Goal: Transaction & Acquisition: Purchase product/service

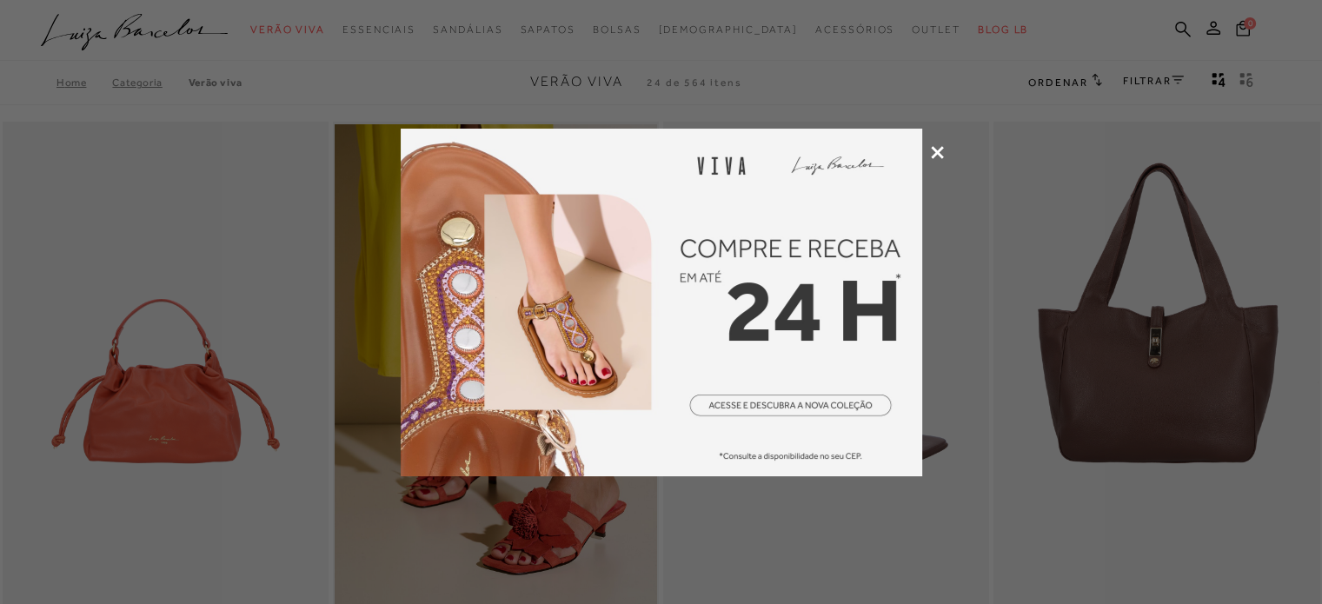
click at [929, 142] on div at bounding box center [661, 302] width 1322 height 604
click at [931, 146] on icon at bounding box center [937, 152] width 13 height 13
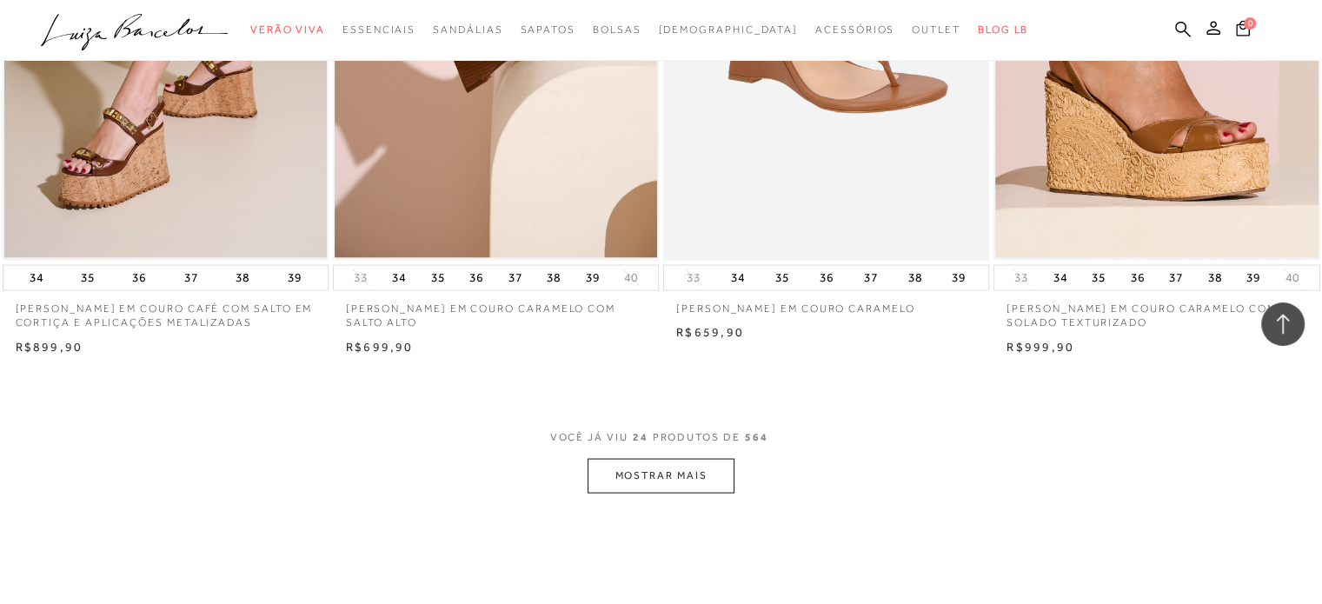
scroll to position [3649, 0]
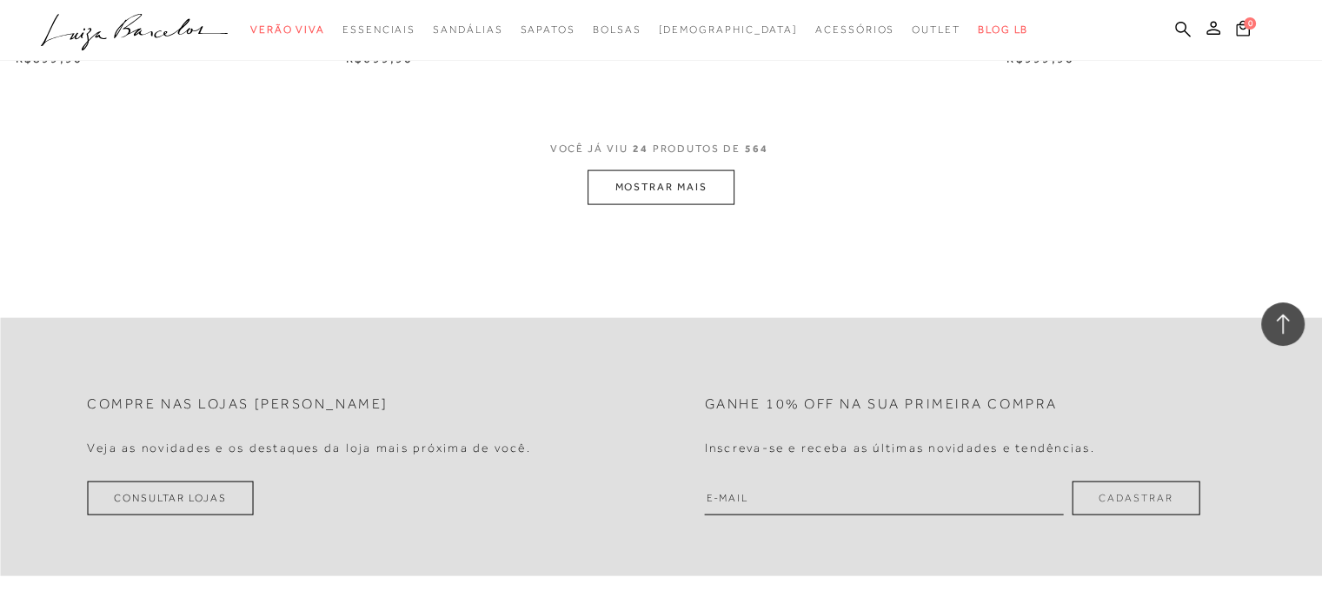
click at [690, 183] on button "MOSTRAR MAIS" at bounding box center [660, 187] width 146 height 34
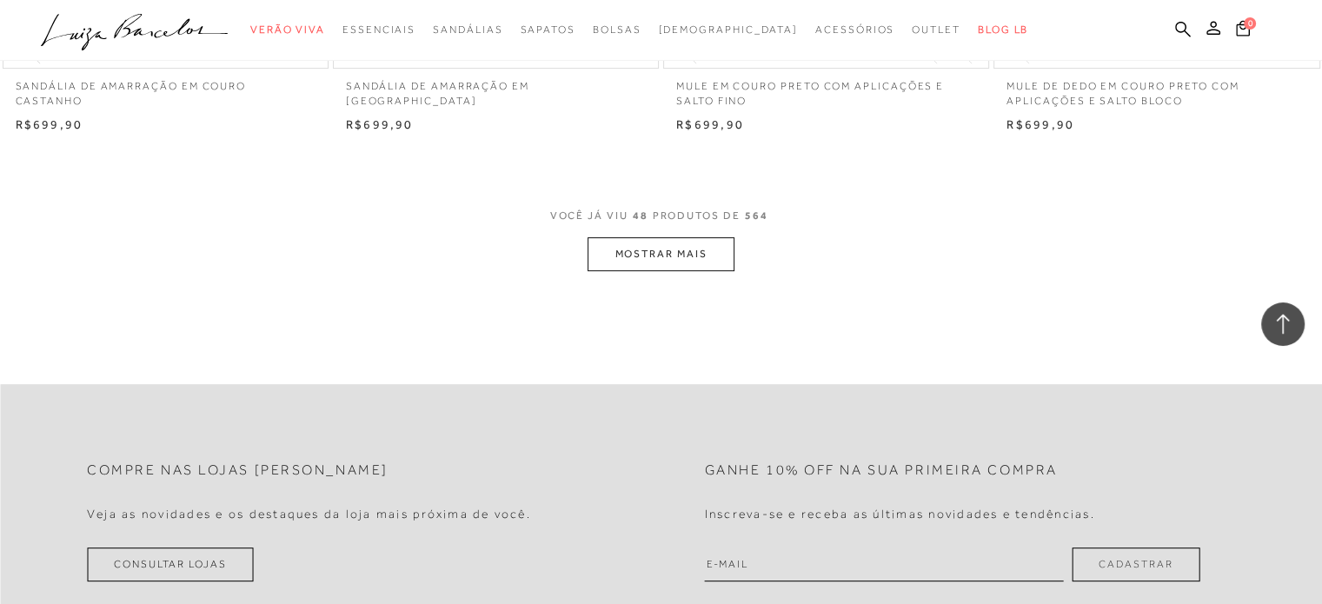
scroll to position [7212, 0]
click at [620, 236] on button "MOSTRAR MAIS" at bounding box center [660, 253] width 146 height 34
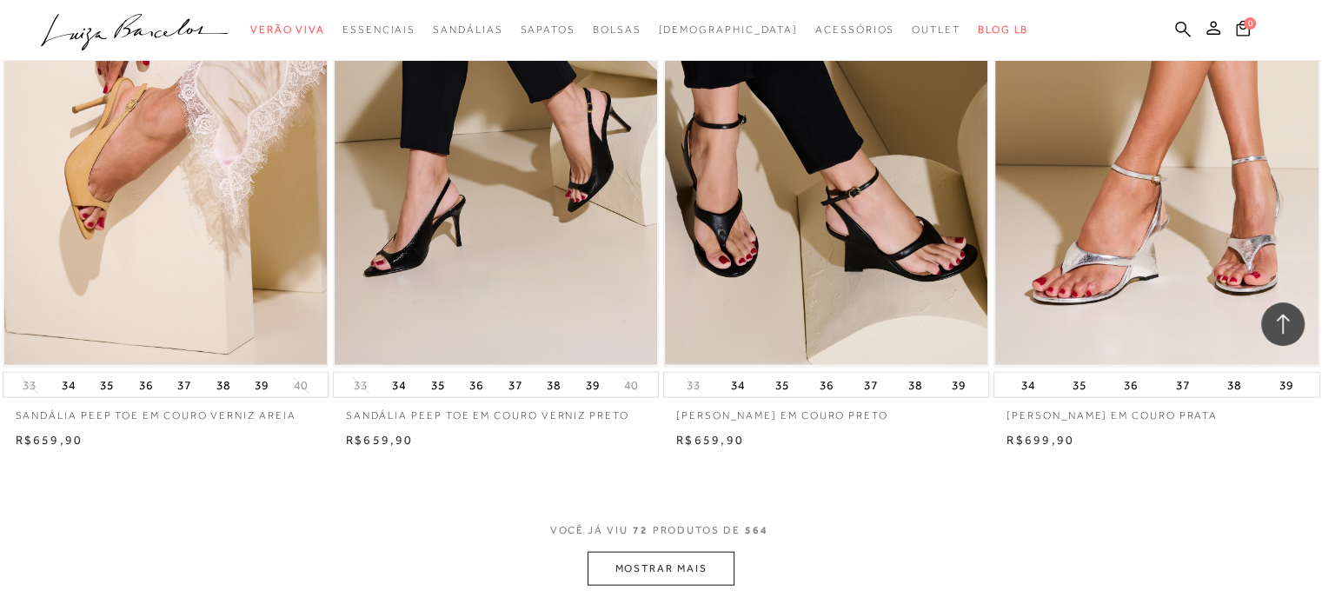
scroll to position [10774, 0]
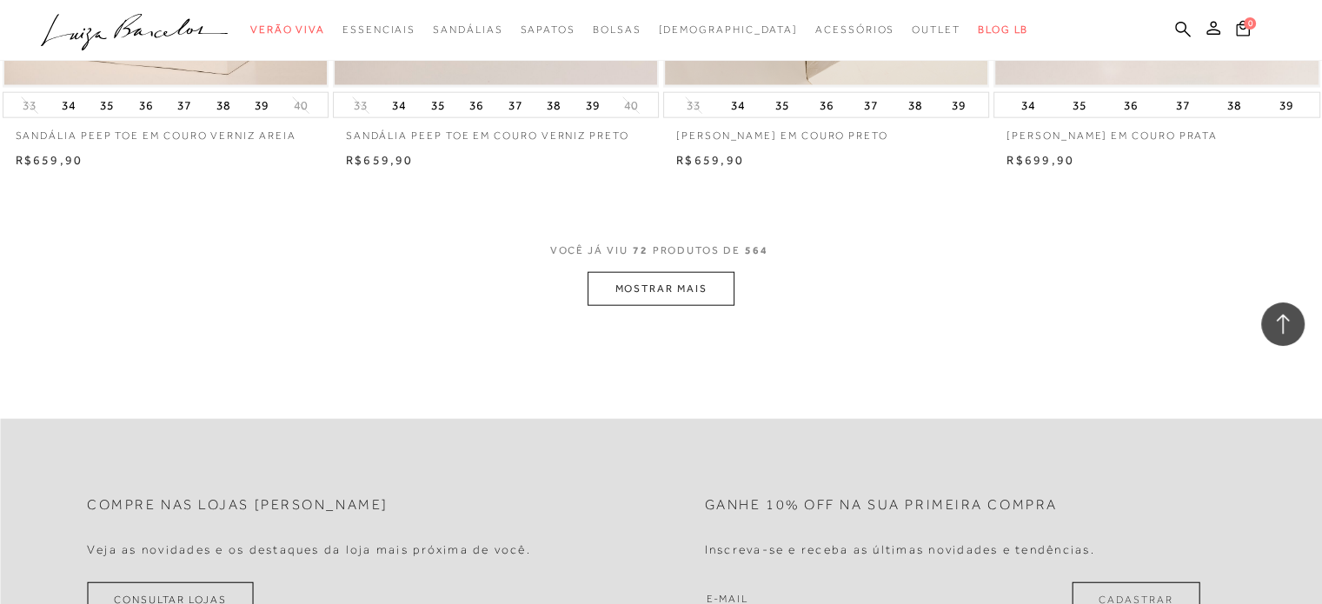
click at [679, 272] on button "MOSTRAR MAIS" at bounding box center [660, 289] width 146 height 34
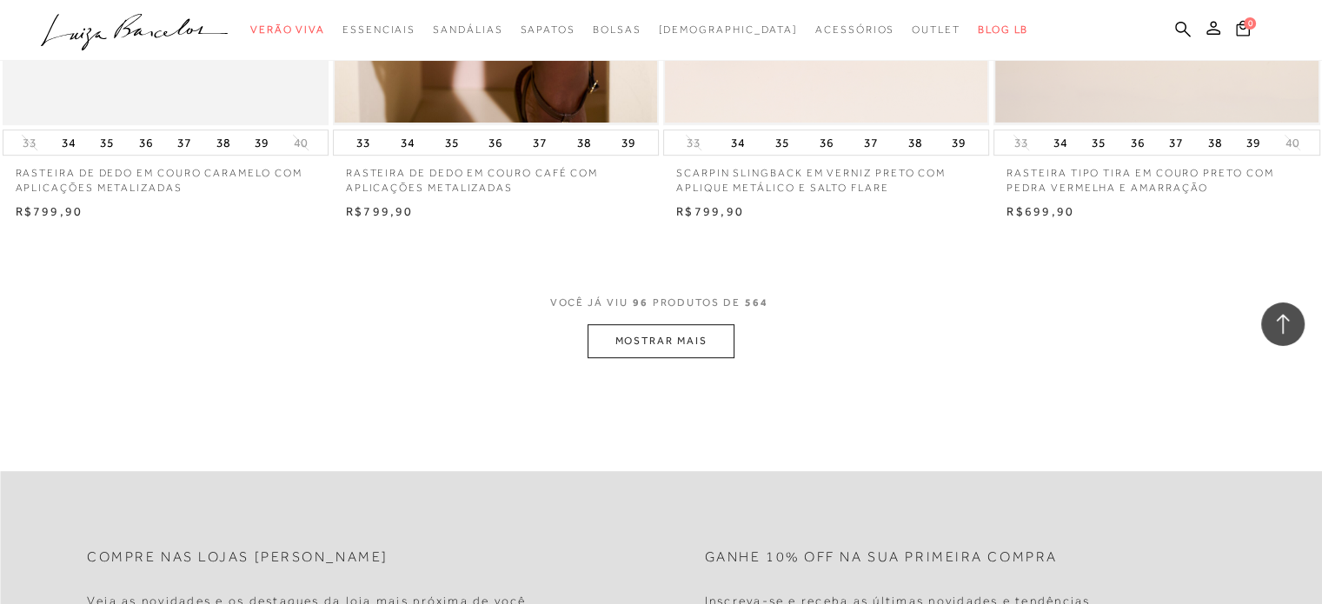
scroll to position [14337, 0]
click at [638, 323] on button "MOSTRAR MAIS" at bounding box center [660, 340] width 146 height 34
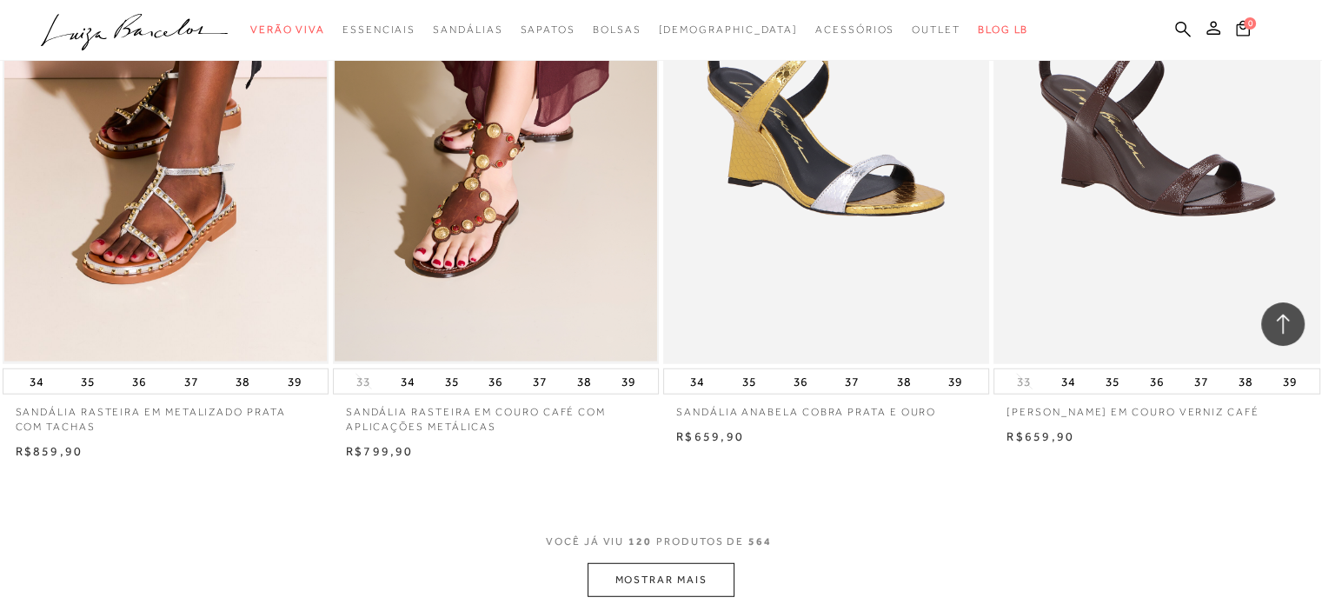
scroll to position [17725, 0]
click at [713, 562] on button "MOSTRAR MAIS" at bounding box center [660, 579] width 146 height 34
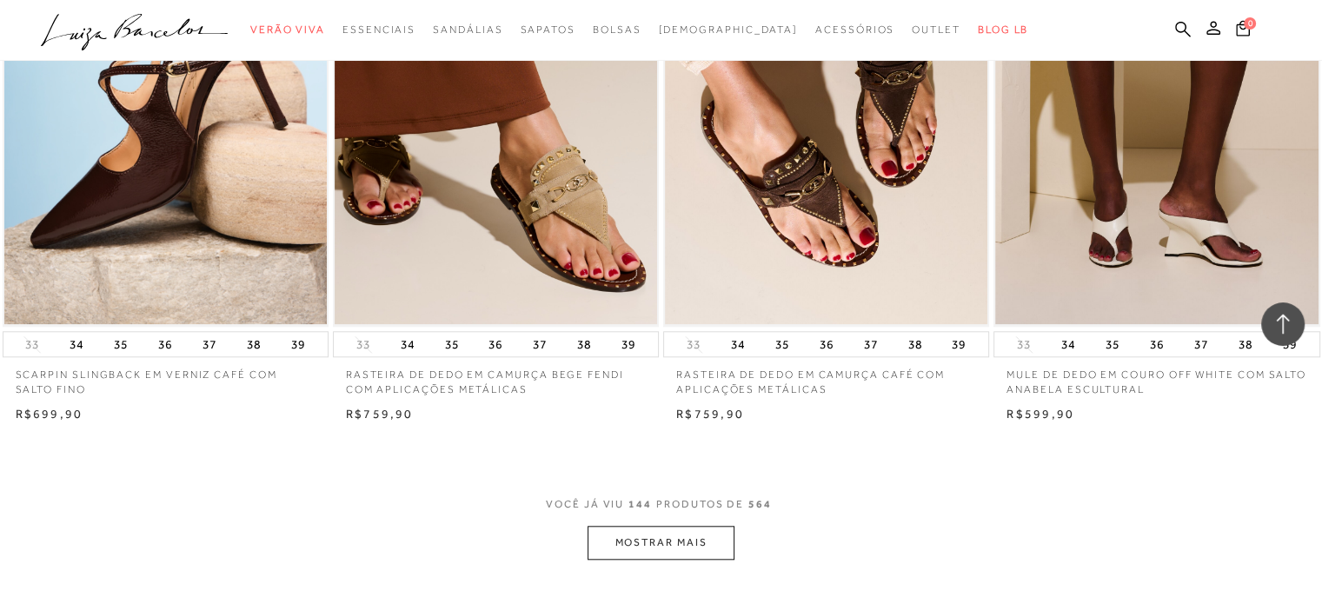
scroll to position [21462, 0]
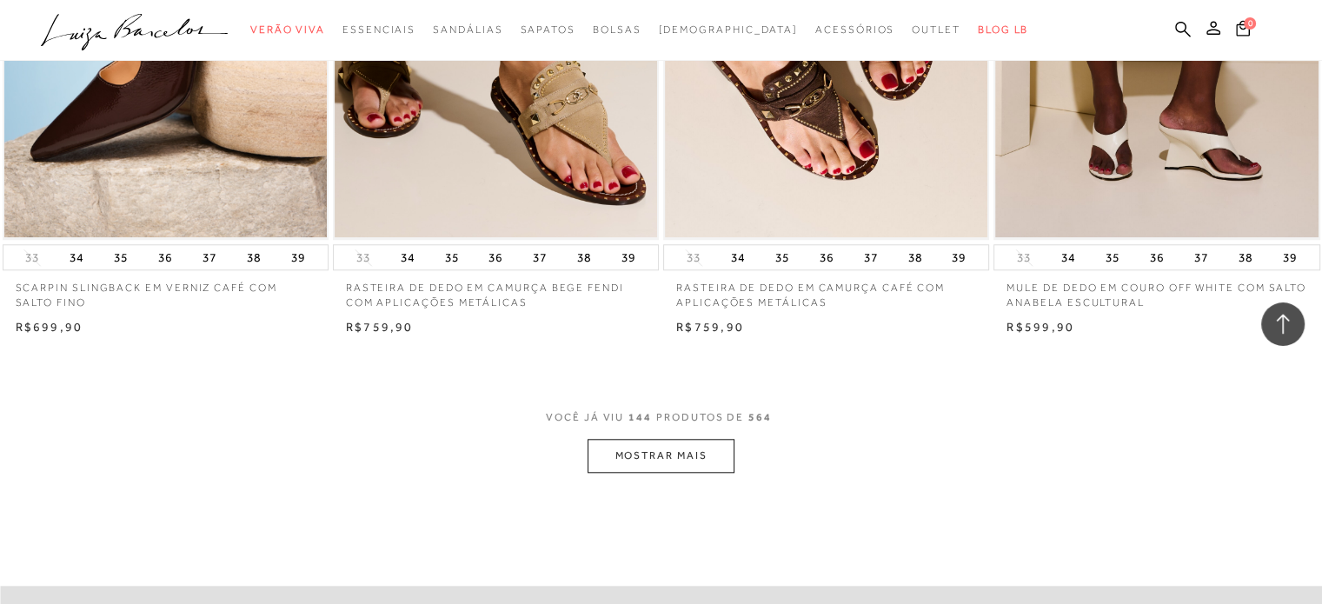
click at [608, 439] on button "MOSTRAR MAIS" at bounding box center [660, 456] width 146 height 34
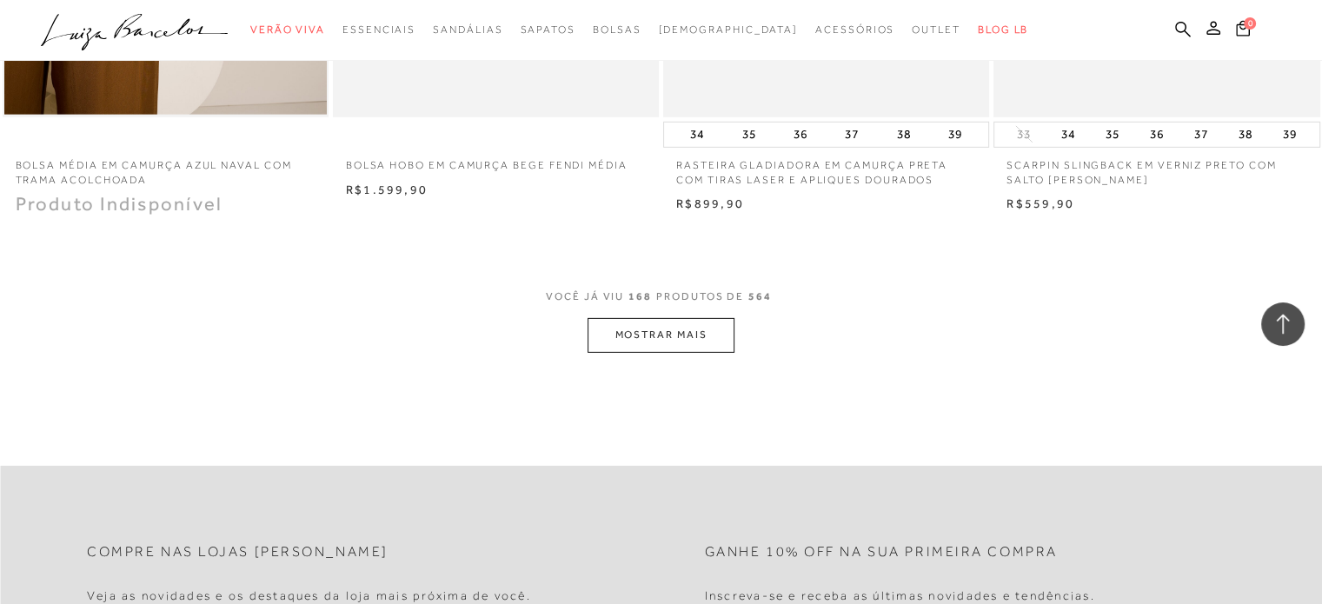
scroll to position [25285, 0]
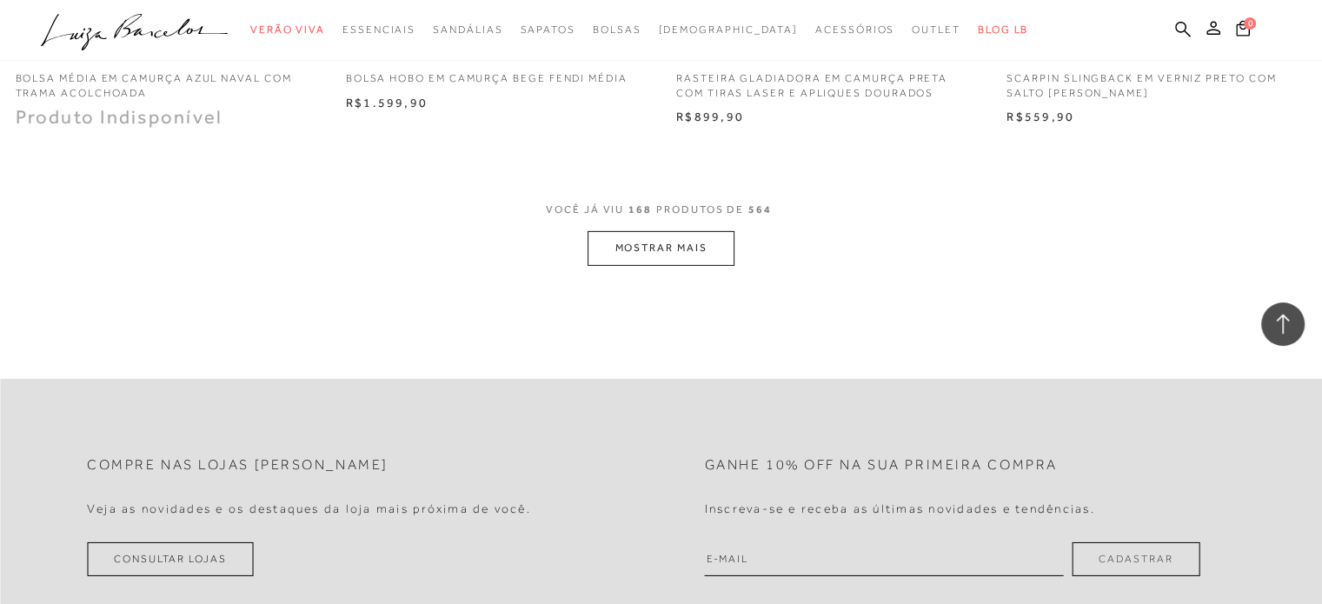
click at [613, 238] on button "MOSTRAR MAIS" at bounding box center [660, 248] width 146 height 34
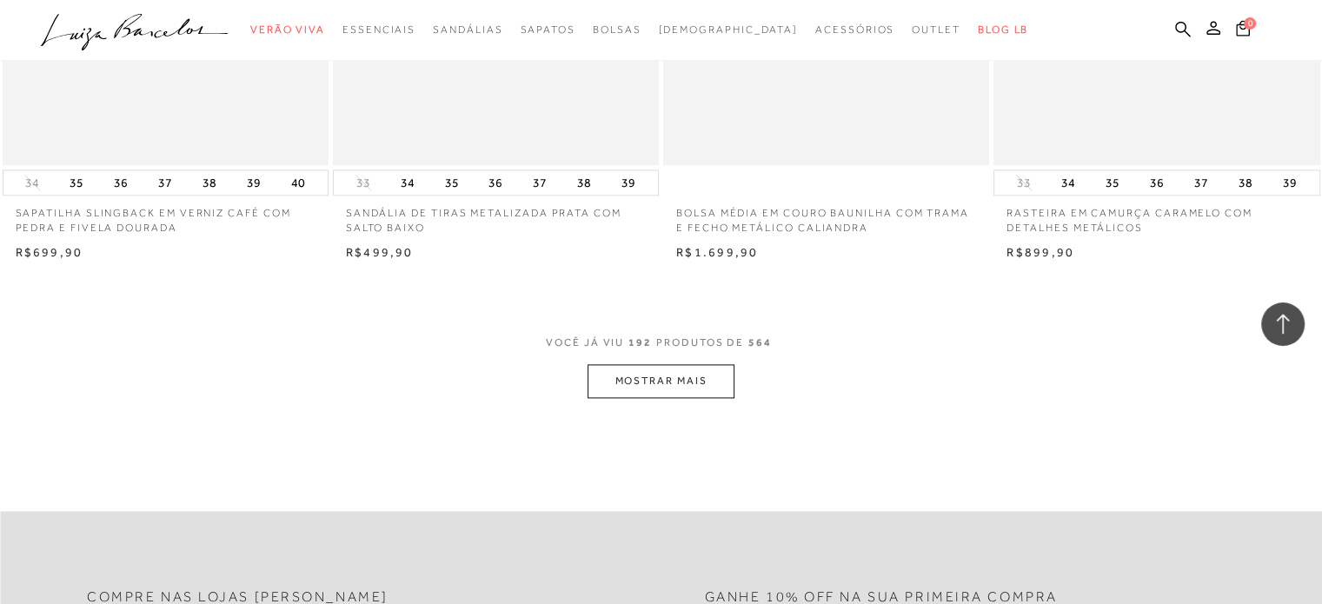
scroll to position [28847, 0]
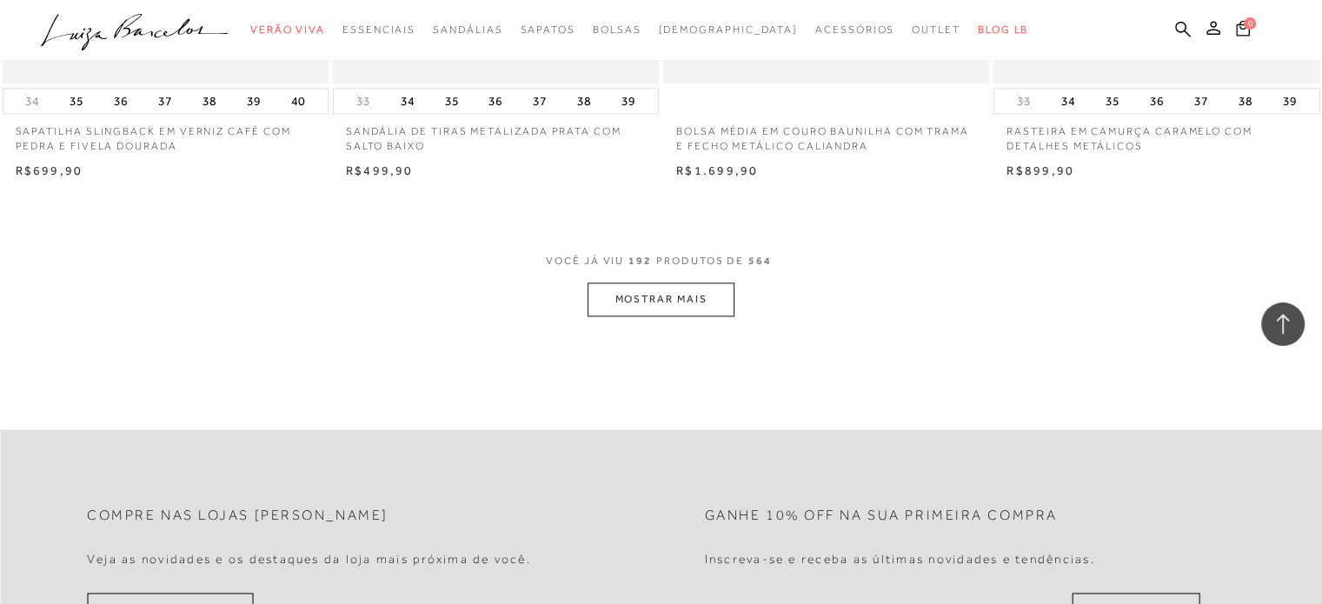
click at [630, 293] on button "MOSTRAR MAIS" at bounding box center [660, 299] width 146 height 34
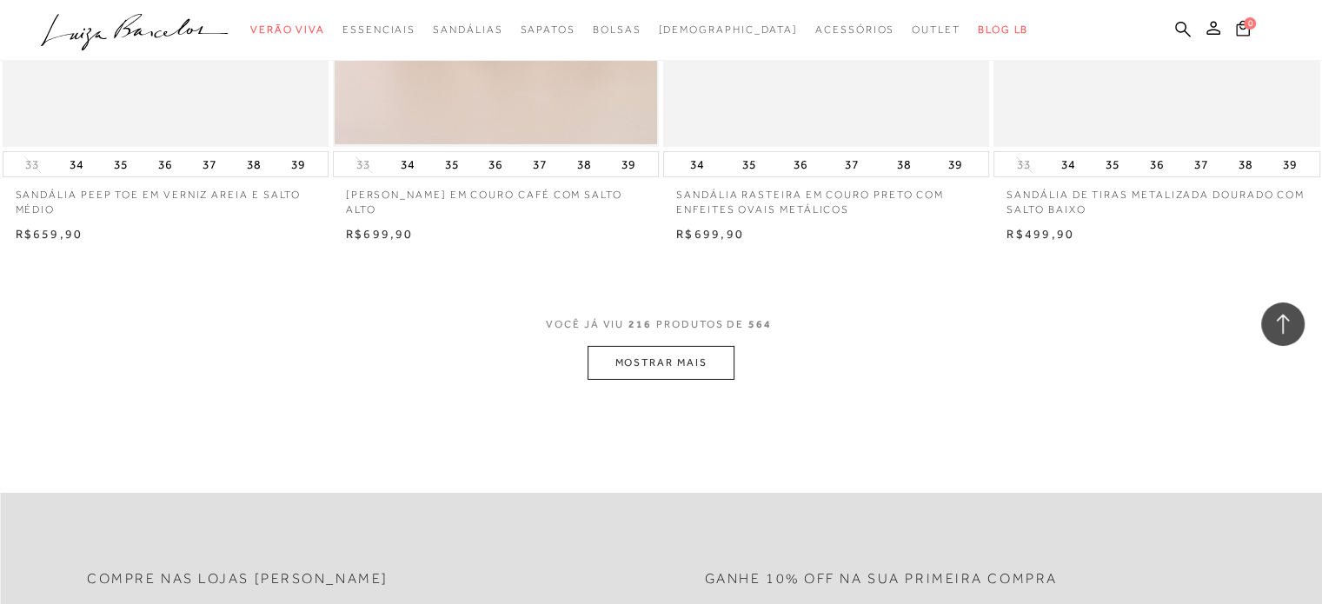
scroll to position [32410, 0]
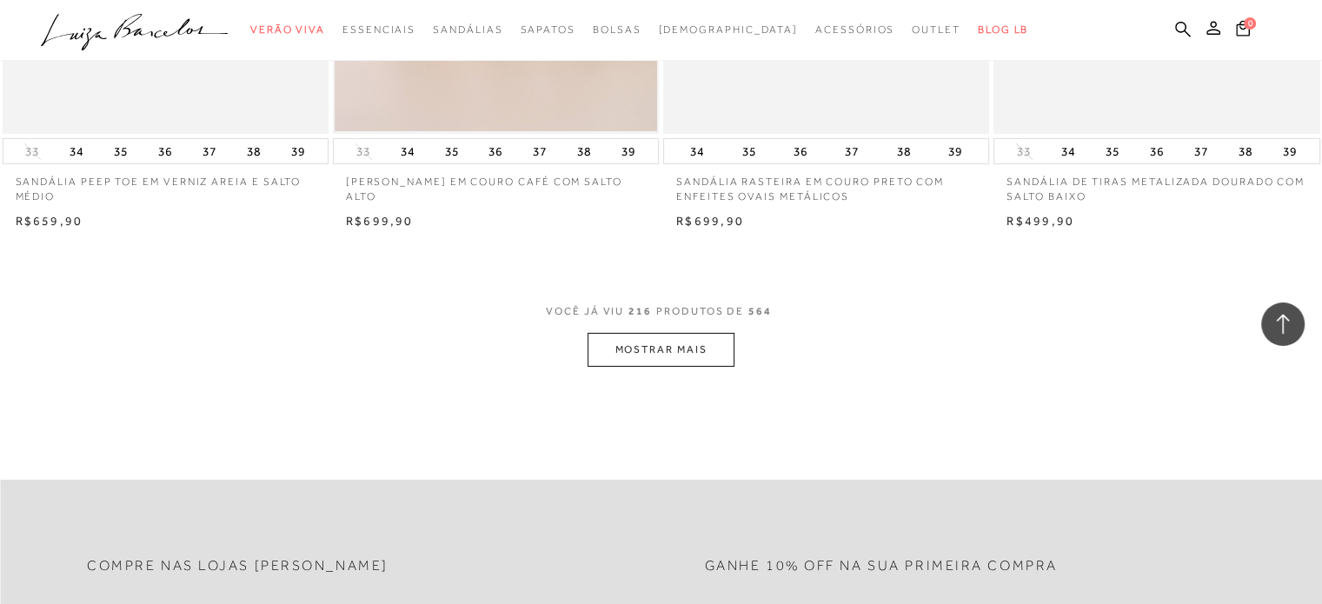
click at [711, 343] on button "MOSTRAR MAIS" at bounding box center [660, 350] width 146 height 34
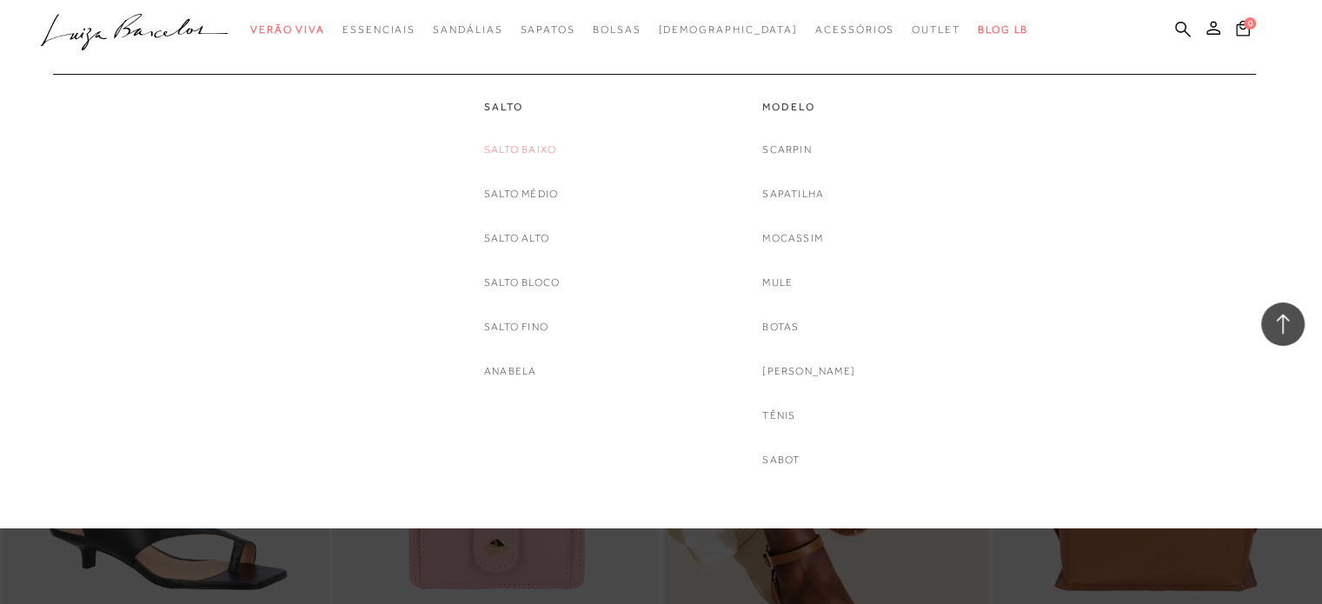
click at [527, 150] on link "Salto Baixo" at bounding box center [520, 150] width 72 height 18
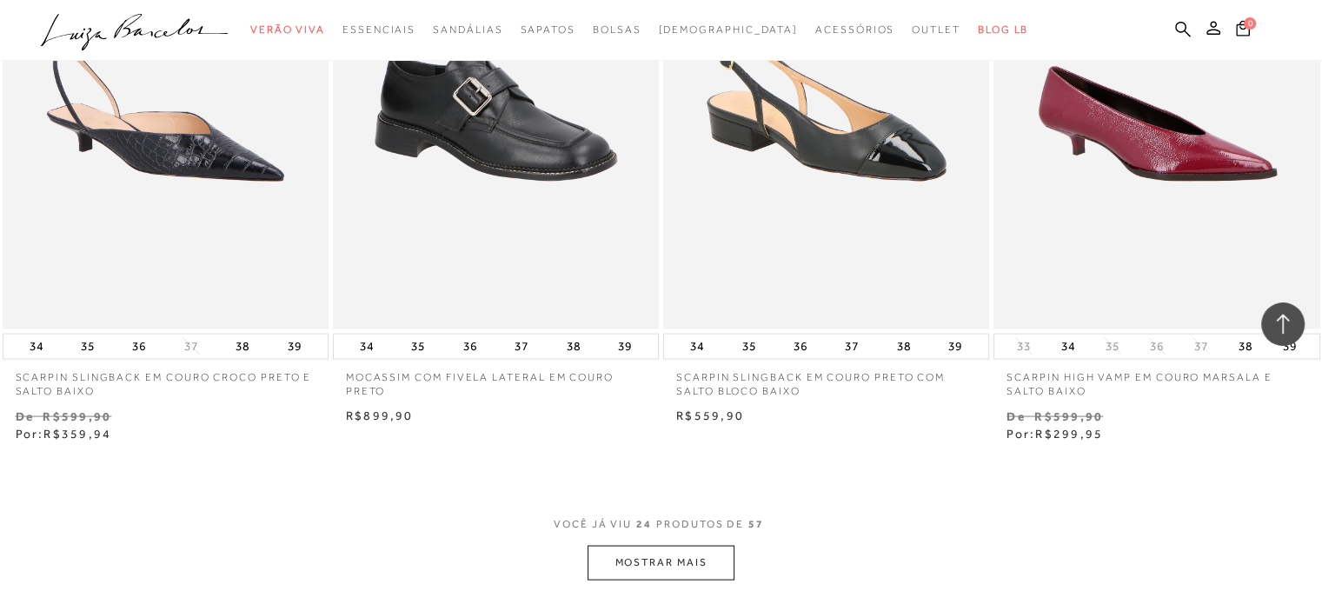
scroll to position [3389, 0]
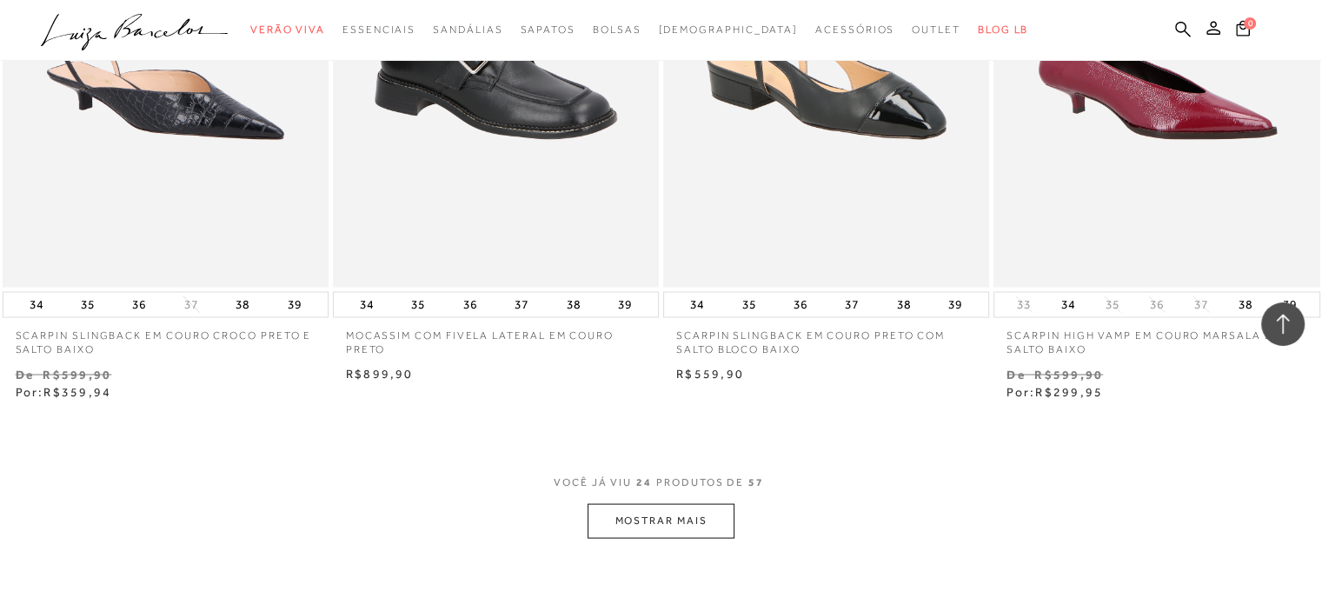
click at [700, 514] on button "MOSTRAR MAIS" at bounding box center [660, 521] width 146 height 34
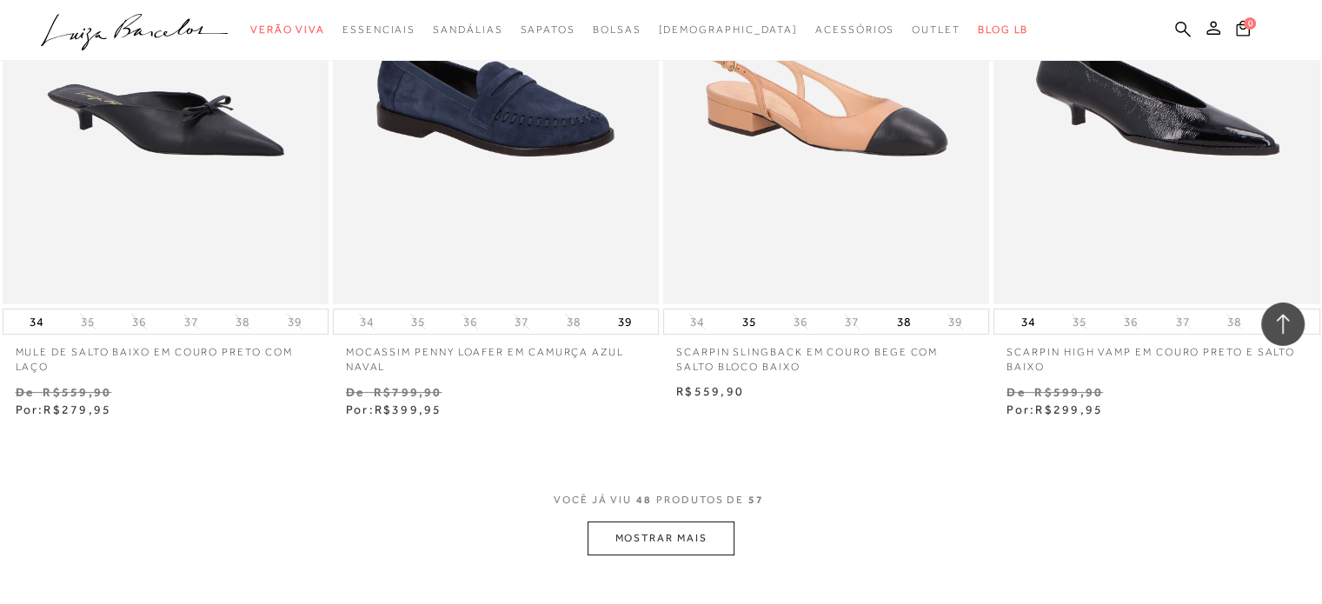
scroll to position [7125, 0]
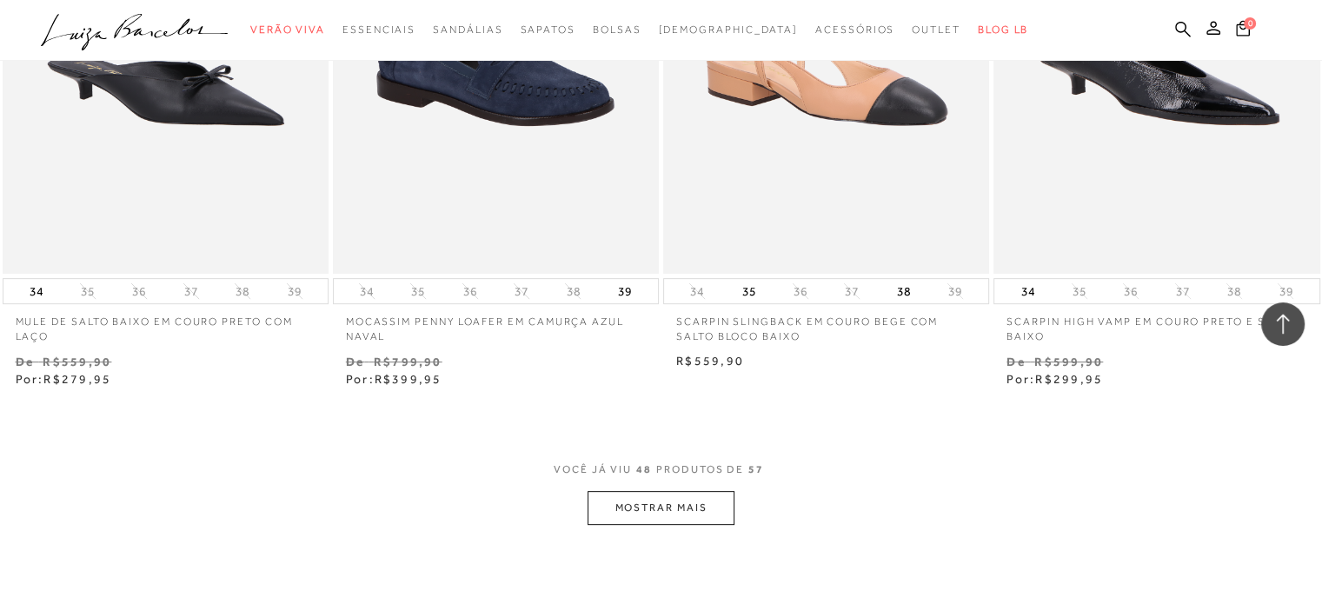
click at [640, 497] on button "MOSTRAR MAIS" at bounding box center [660, 508] width 146 height 34
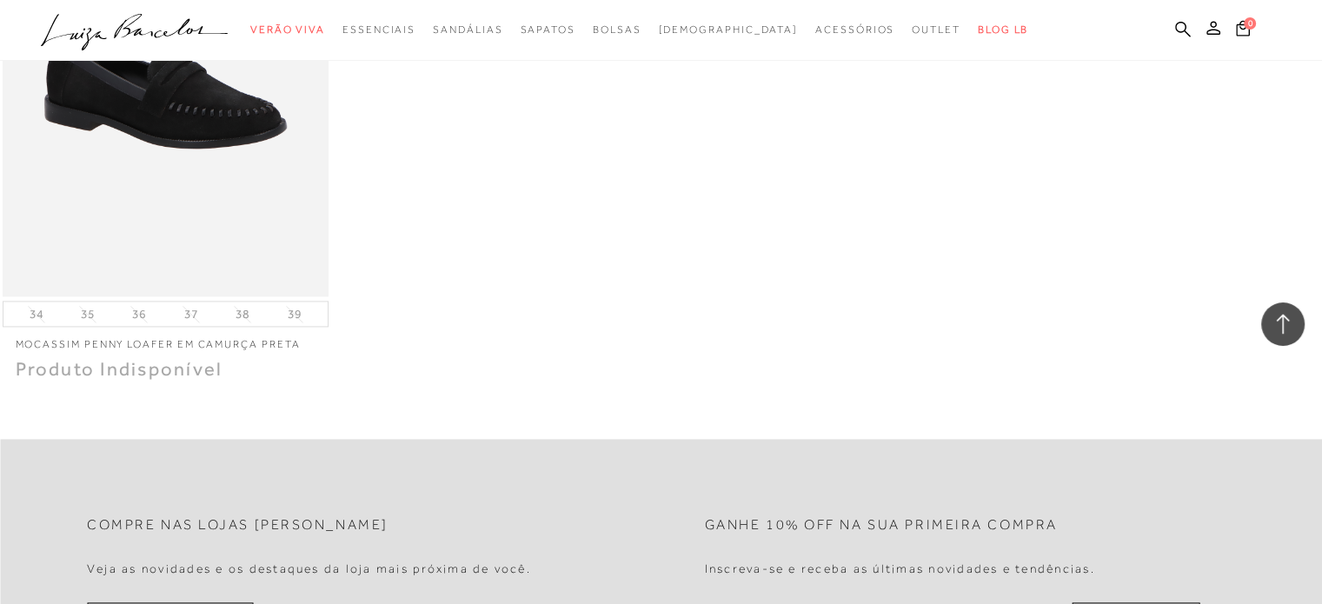
scroll to position [8950, 0]
